Goal: Transaction & Acquisition: Purchase product/service

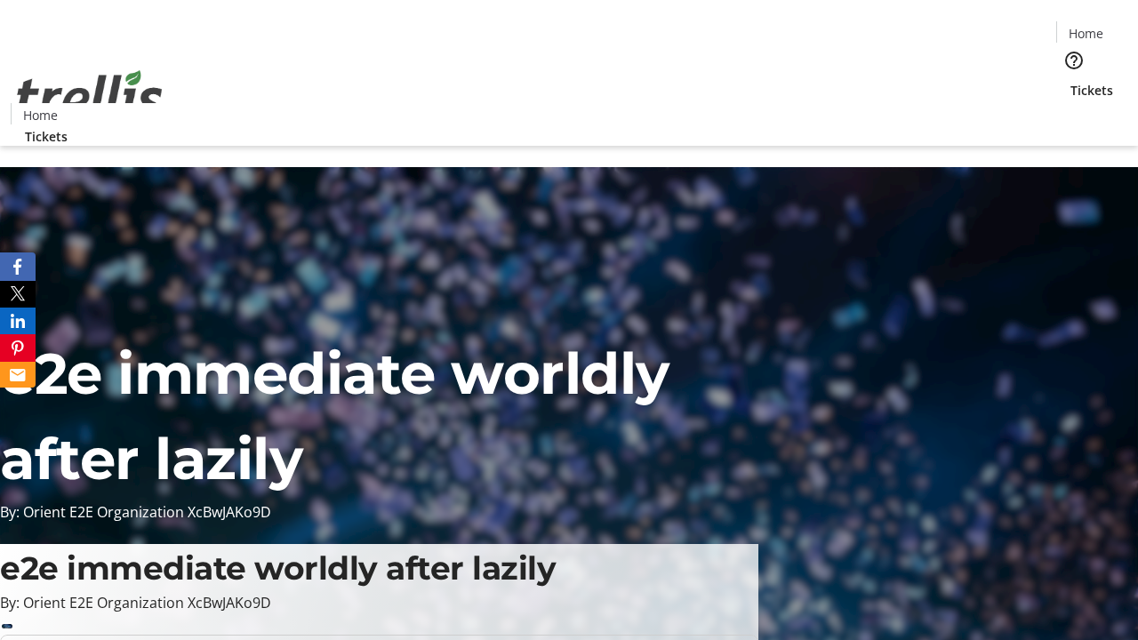
click at [1070, 81] on span "Tickets" at bounding box center [1091, 90] width 43 height 19
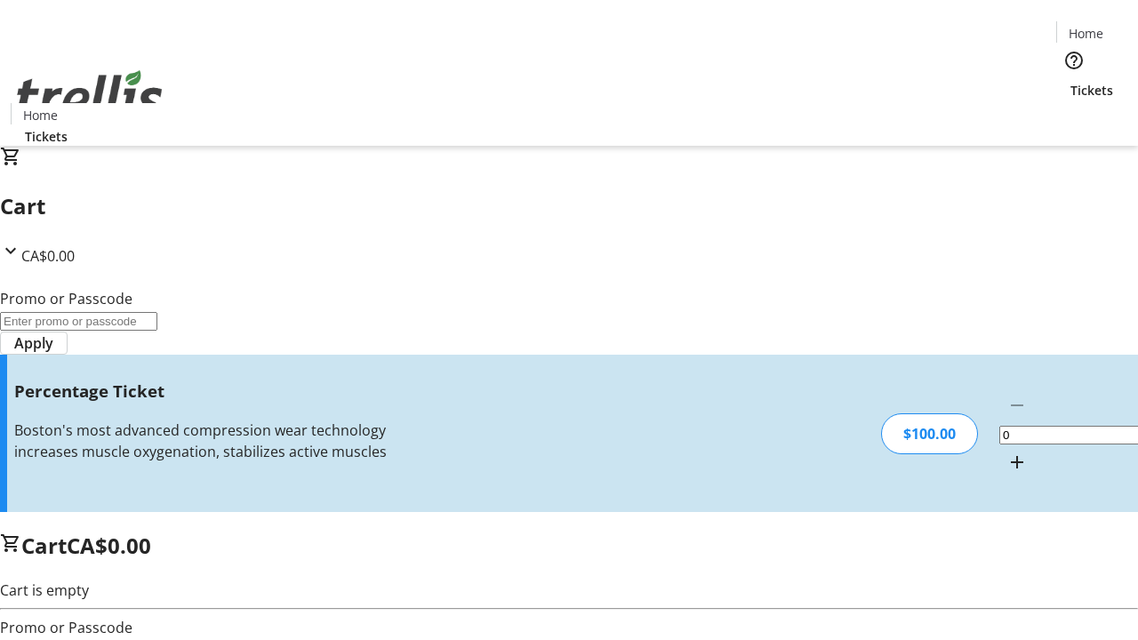
click at [1006, 452] on mat-icon "Increment by one" at bounding box center [1016, 462] width 21 height 21
type input "1"
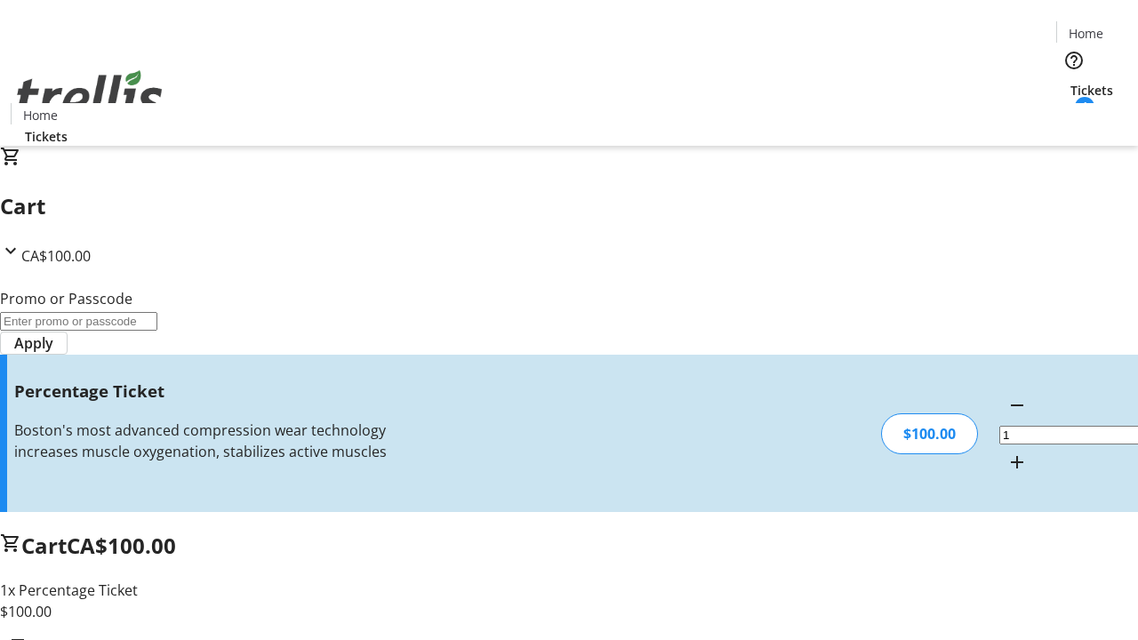
type input "FOO"
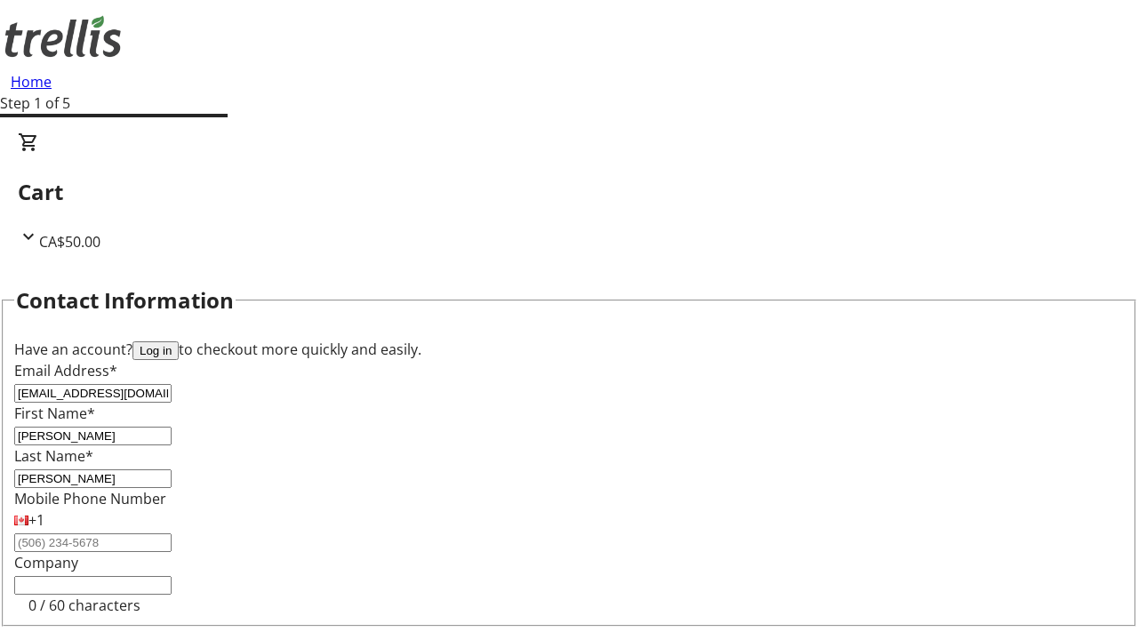
type input "[PERSON_NAME]"
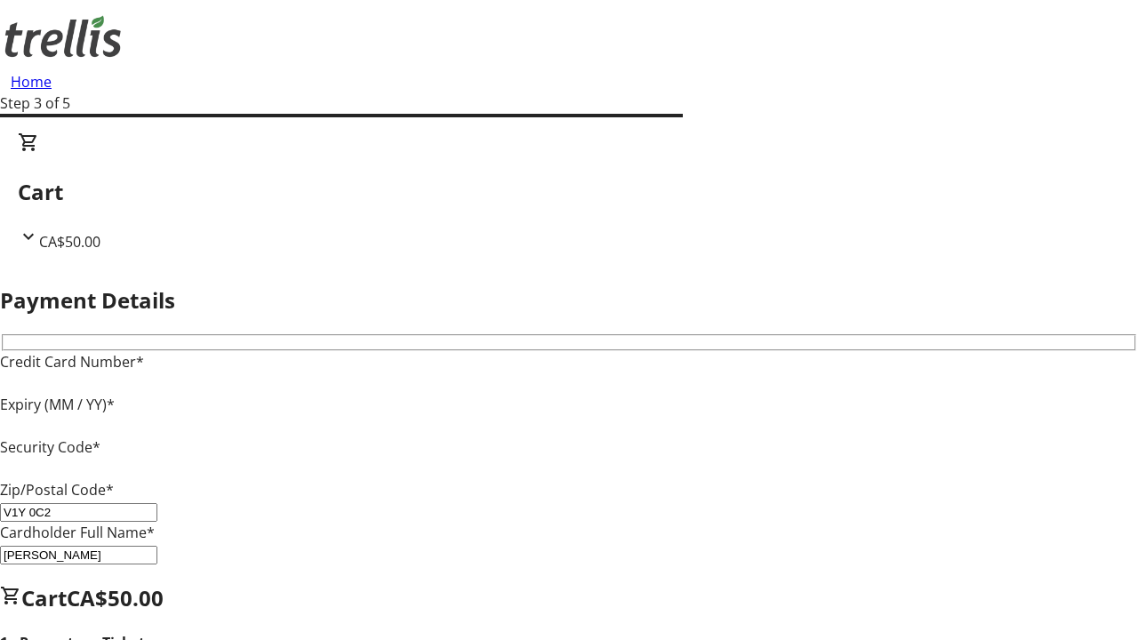
type input "V1Y 0C2"
